Goal: Information Seeking & Learning: Learn about a topic

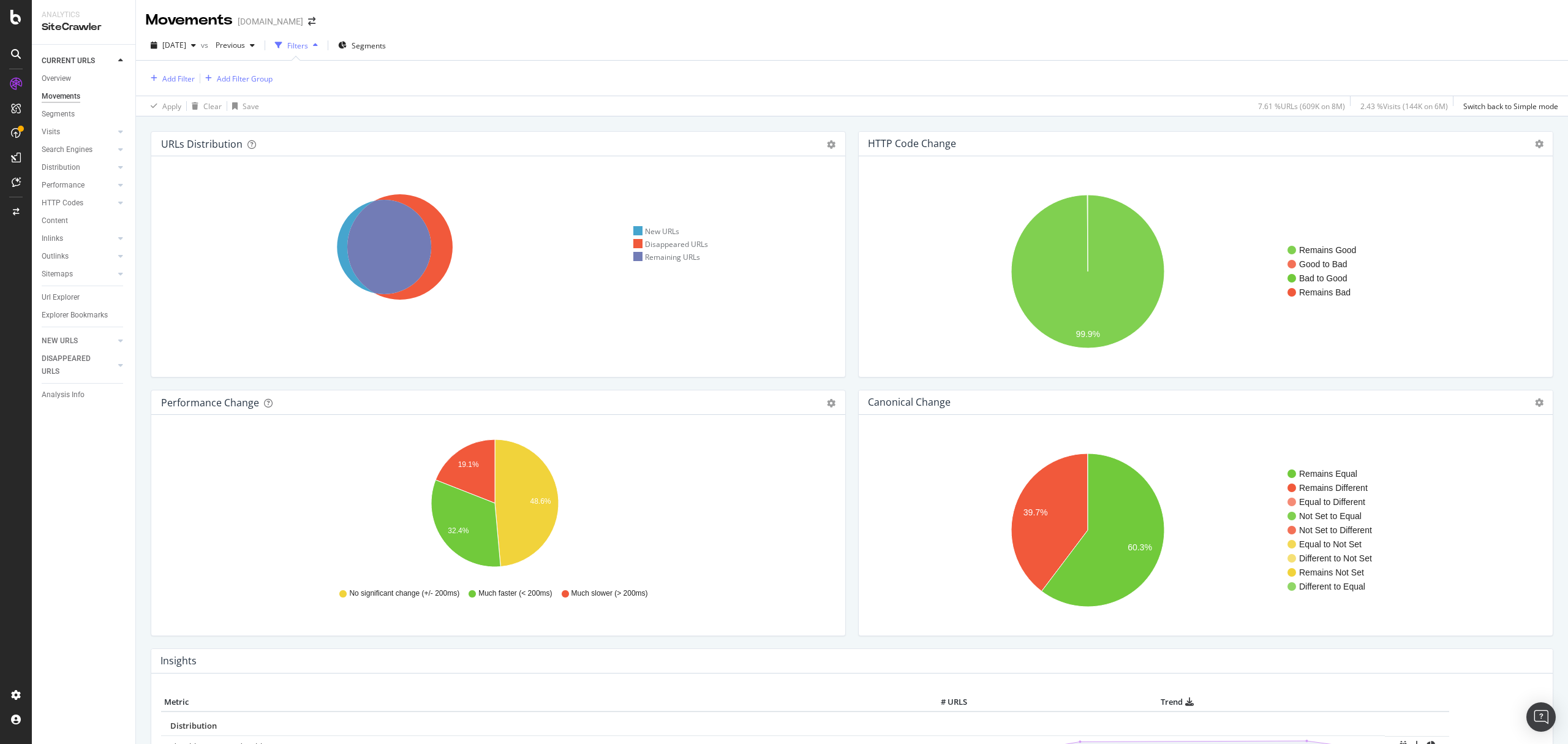
scroll to position [621, 0]
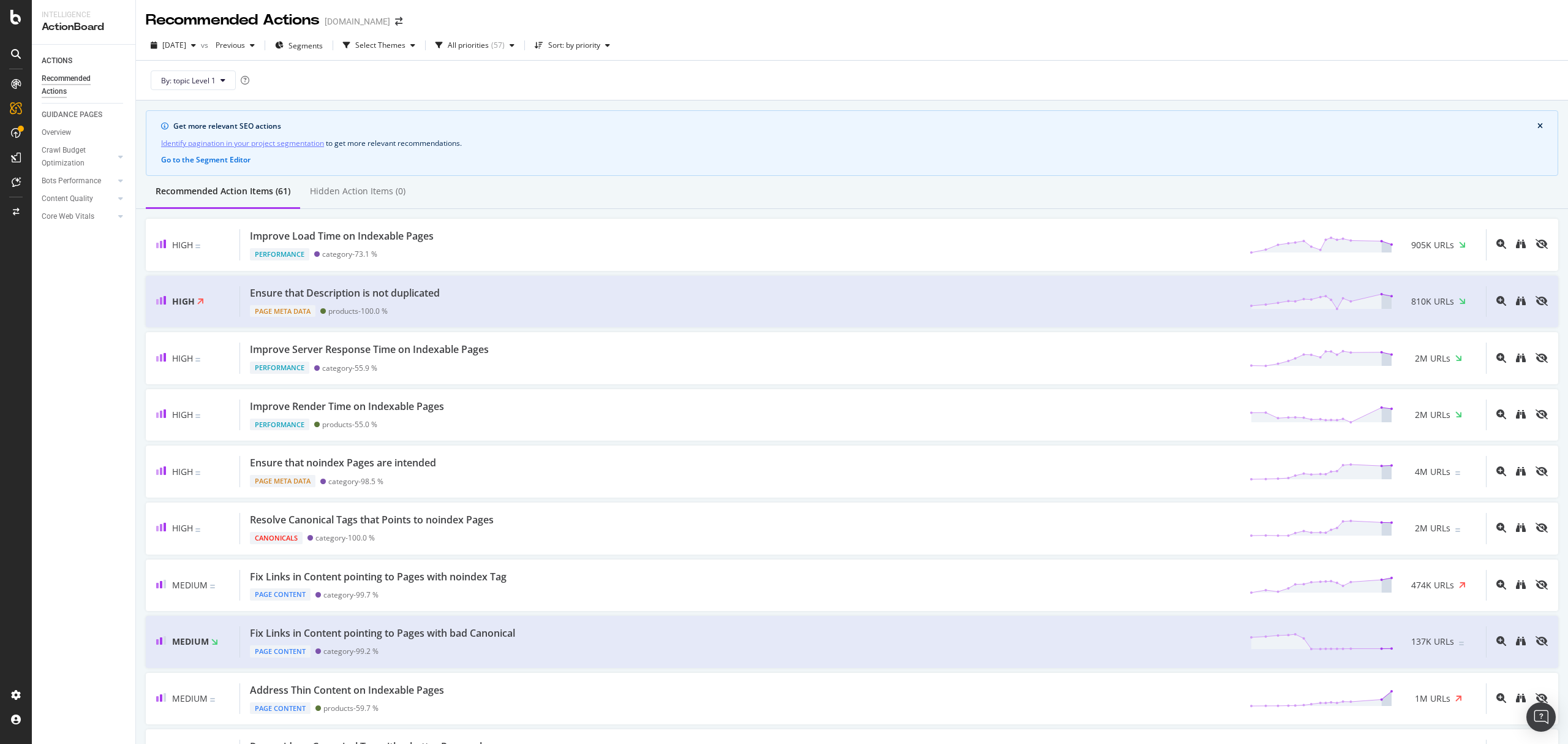
scroll to position [3008, 0]
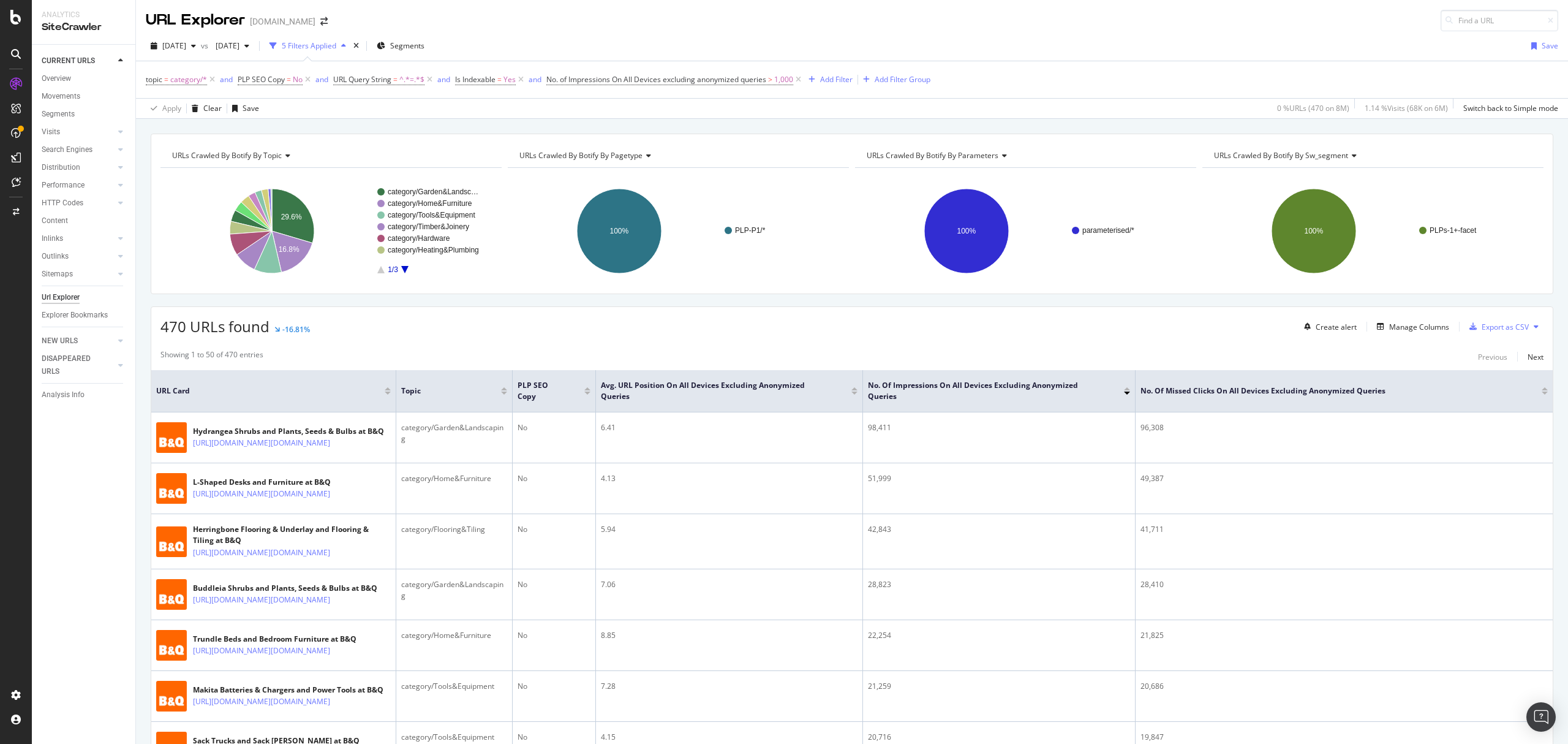
click at [574, 313] on div "470 URLs found -16.81% Create alert Manage Columns Export as CSV" at bounding box center [851, 321] width 1401 height 30
click at [586, 323] on div "470 URLs found -16.81% Create alert Manage Columns Export as CSV" at bounding box center [851, 321] width 1401 height 30
click at [1237, 17] on div "URL Explorer www.diy.com" at bounding box center [851, 16] width 1431 height 31
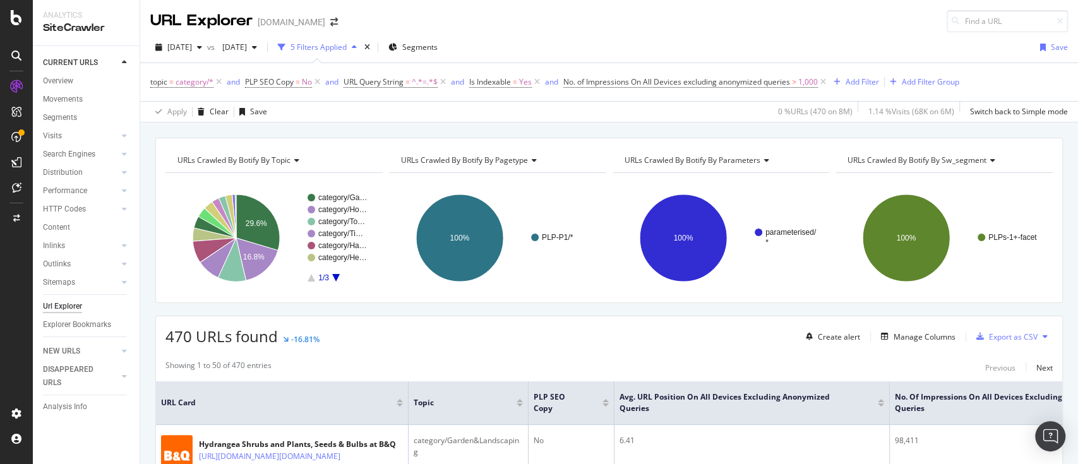
click at [719, 125] on div "URLs Crawled By Botify By topic Chart (by Value) Table Expand Export as CSV Exp…" at bounding box center [609, 138] width 938 height 30
click at [768, 42] on div "2025 Aug. 11th vs 2025 Apr. 3rd 5 Filters Applied Segments Save" at bounding box center [609, 49] width 938 height 25
